Goal: Task Accomplishment & Management: Use online tool/utility

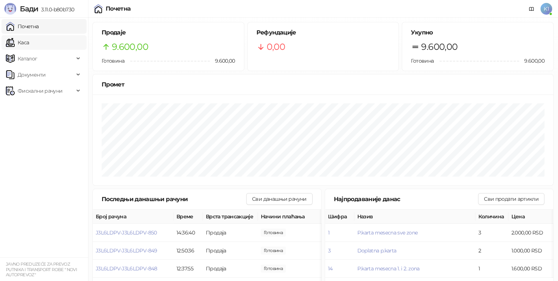
click at [29, 46] on link "Каса" at bounding box center [17, 42] width 23 height 15
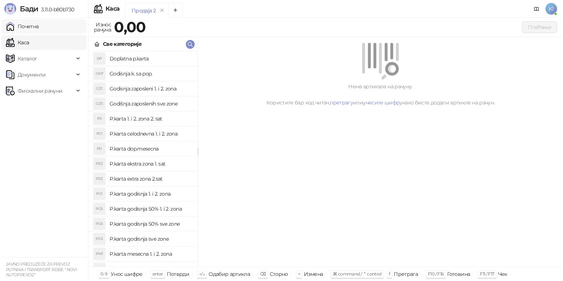
click at [39, 30] on link "Почетна" at bounding box center [22, 26] width 33 height 15
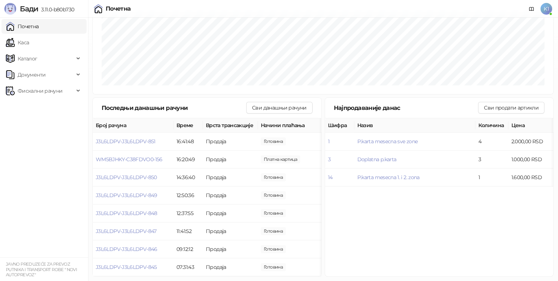
scroll to position [93, 0]
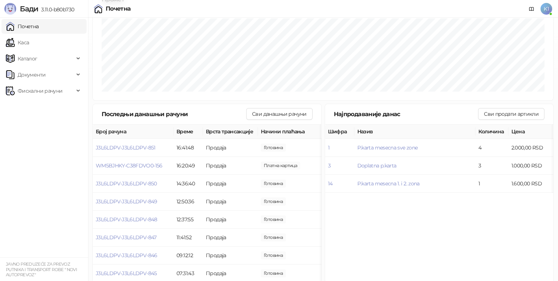
drag, startPoint x: 557, startPoint y: 155, endPoint x: 557, endPoint y: 148, distance: 7.3
click at [557, 148] on div "Продаје 12.600,00 Готовина 10.600,00 Платна картица 2.000,00 Рефундације 0,00 У…" at bounding box center [323, 105] width 470 height 363
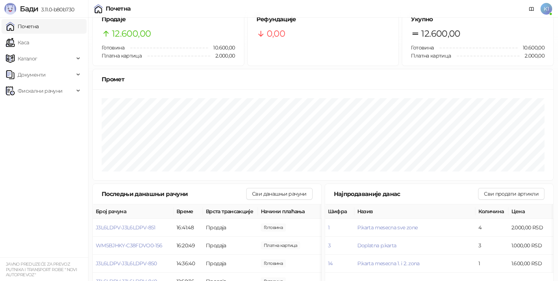
scroll to position [0, 0]
